Goal: Navigation & Orientation: Go to known website

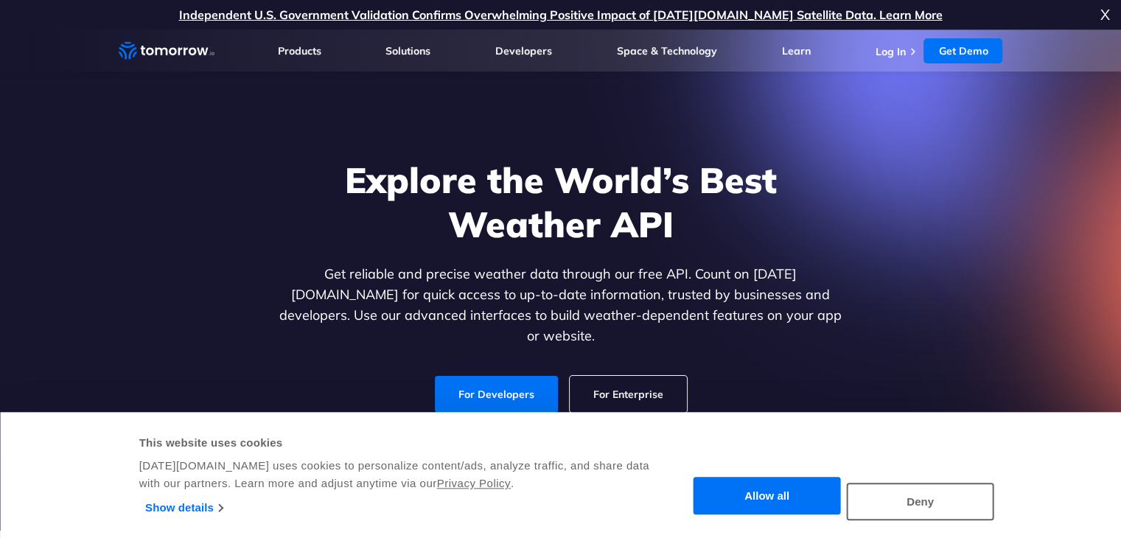
click at [505, 384] on link "For Developers" at bounding box center [496, 394] width 123 height 37
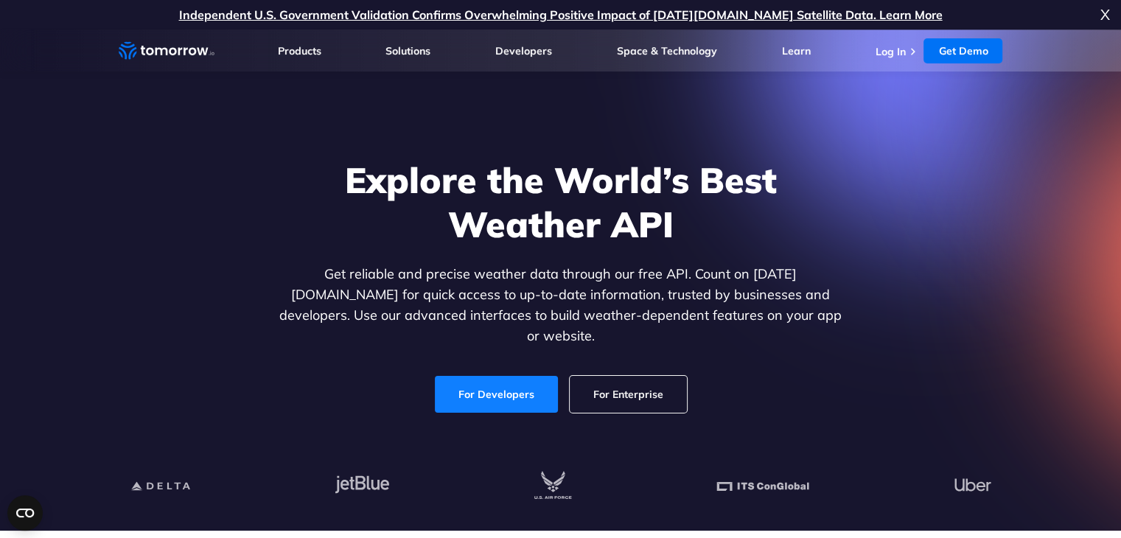
click at [528, 379] on link "For Developers" at bounding box center [496, 394] width 123 height 37
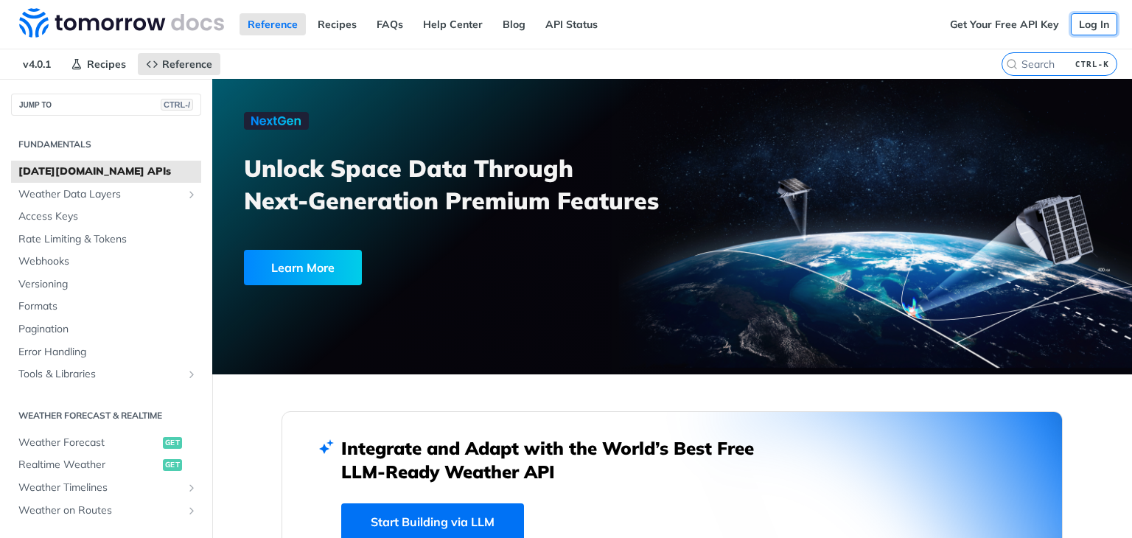
click at [1082, 24] on link "Log In" at bounding box center [1093, 24] width 46 height 22
